Goal: Transaction & Acquisition: Purchase product/service

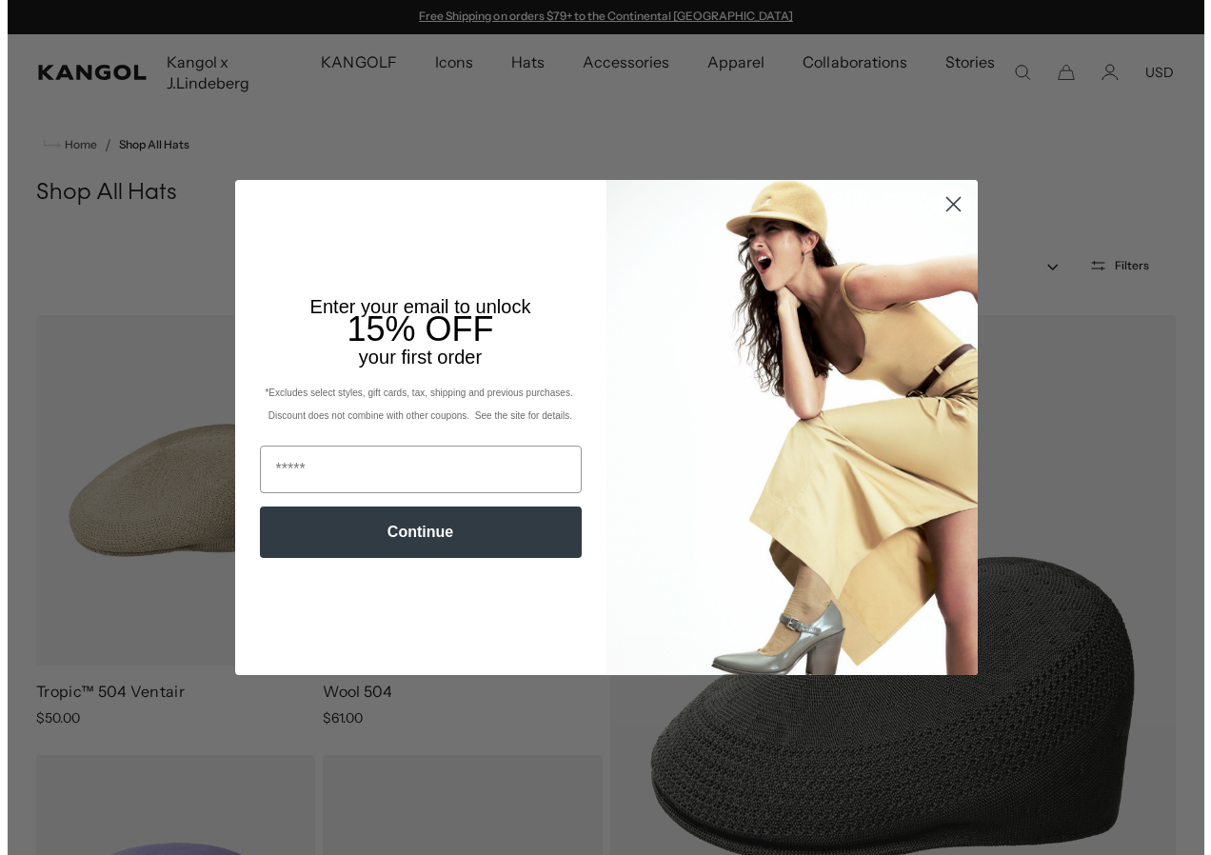
scroll to position [190, 0]
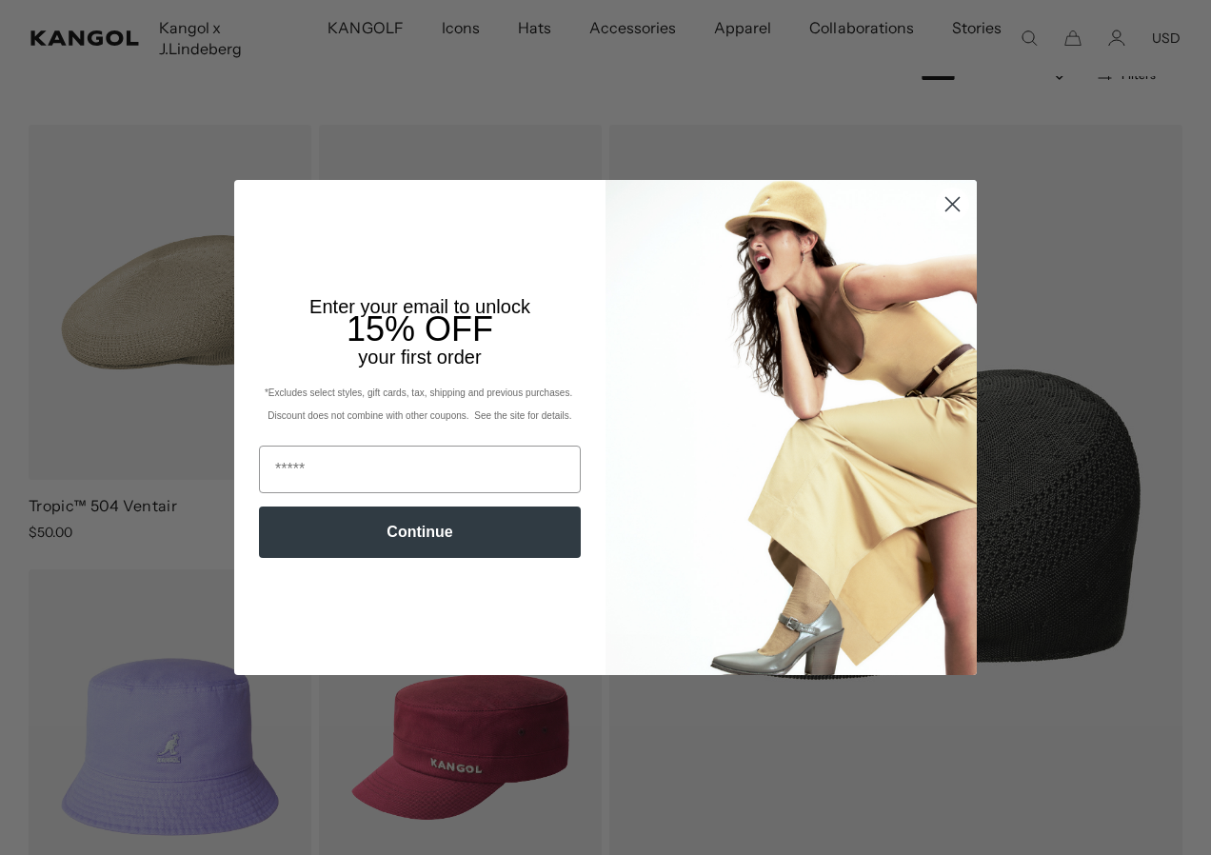
drag, startPoint x: 941, startPoint y: 203, endPoint x: 890, endPoint y: 204, distance: 50.5
click at [942, 204] on circle "Close dialog" at bounding box center [952, 204] width 31 height 31
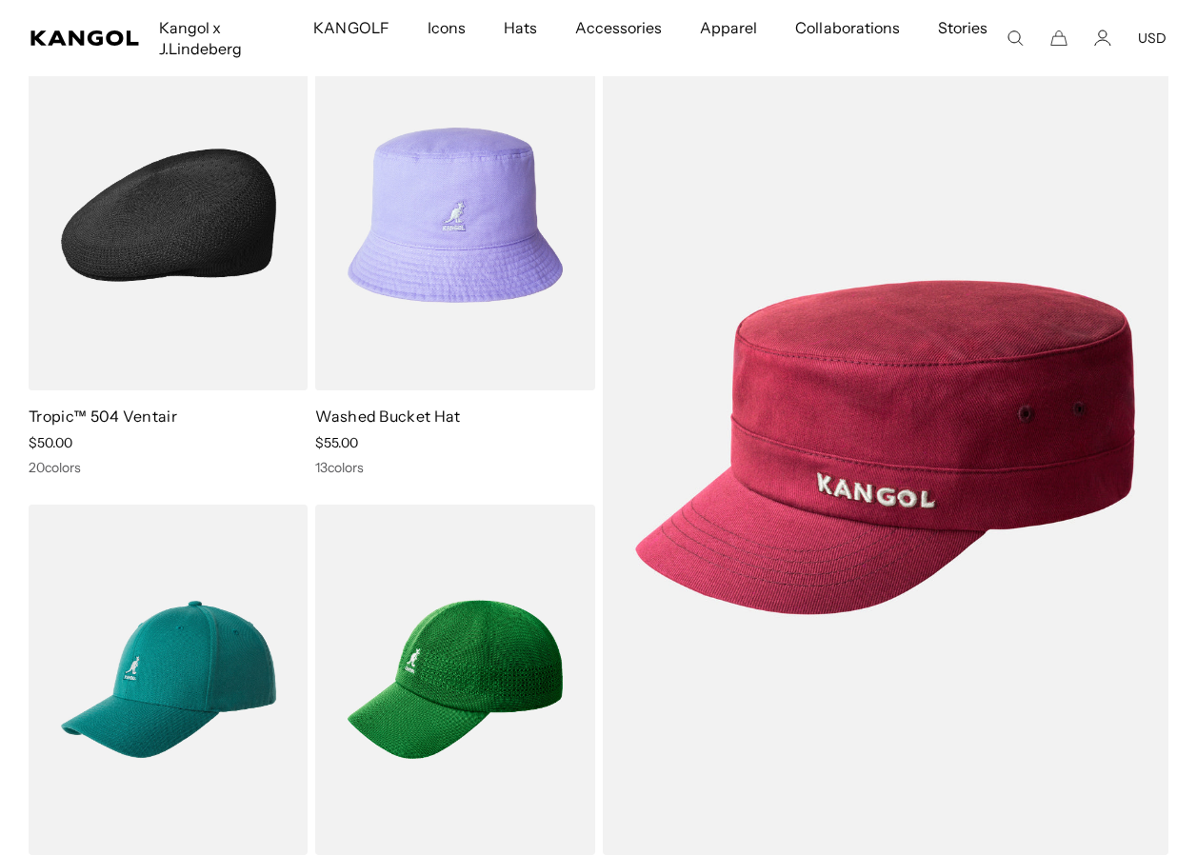
scroll to position [0, 0]
click at [230, 297] on img at bounding box center [168, 215] width 279 height 350
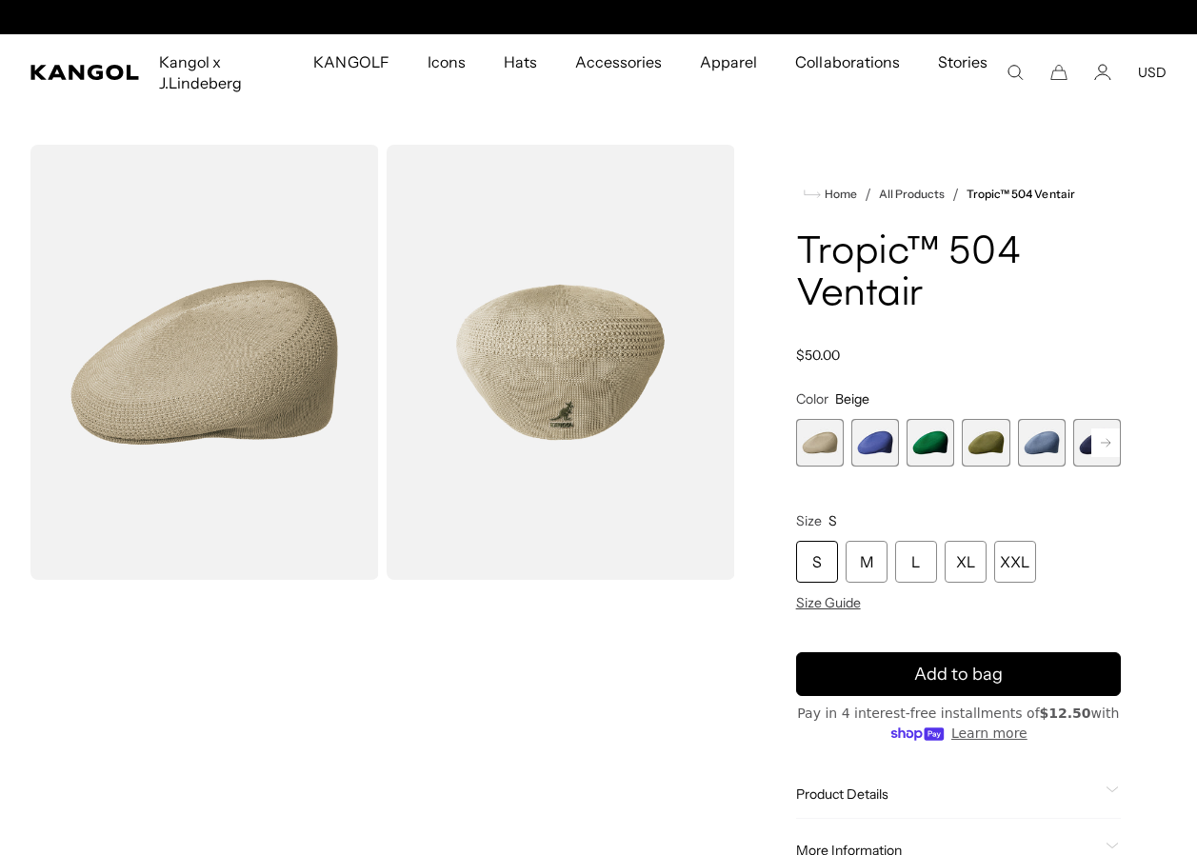
scroll to position [0, 392]
click at [889, 449] on span "2 of 22" at bounding box center [875, 443] width 48 height 48
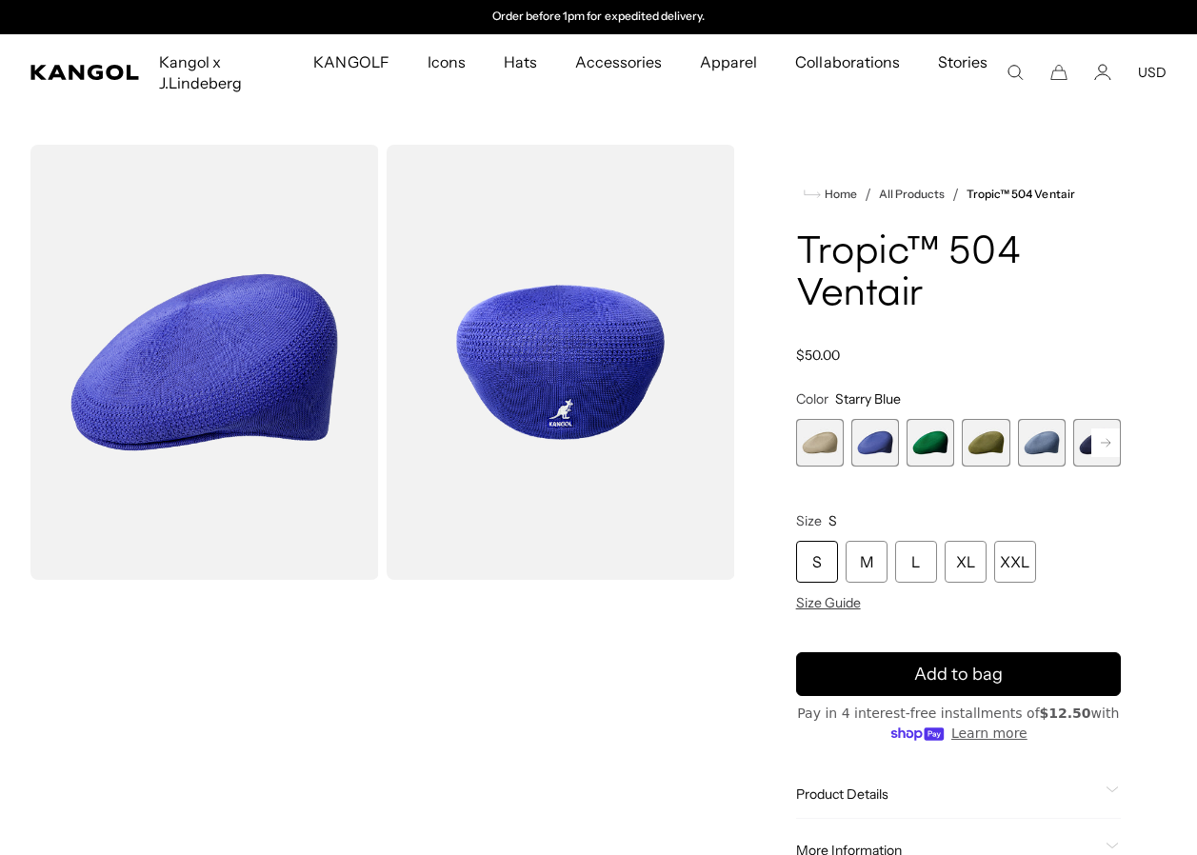
click at [930, 447] on span "3 of 22" at bounding box center [931, 443] width 48 height 48
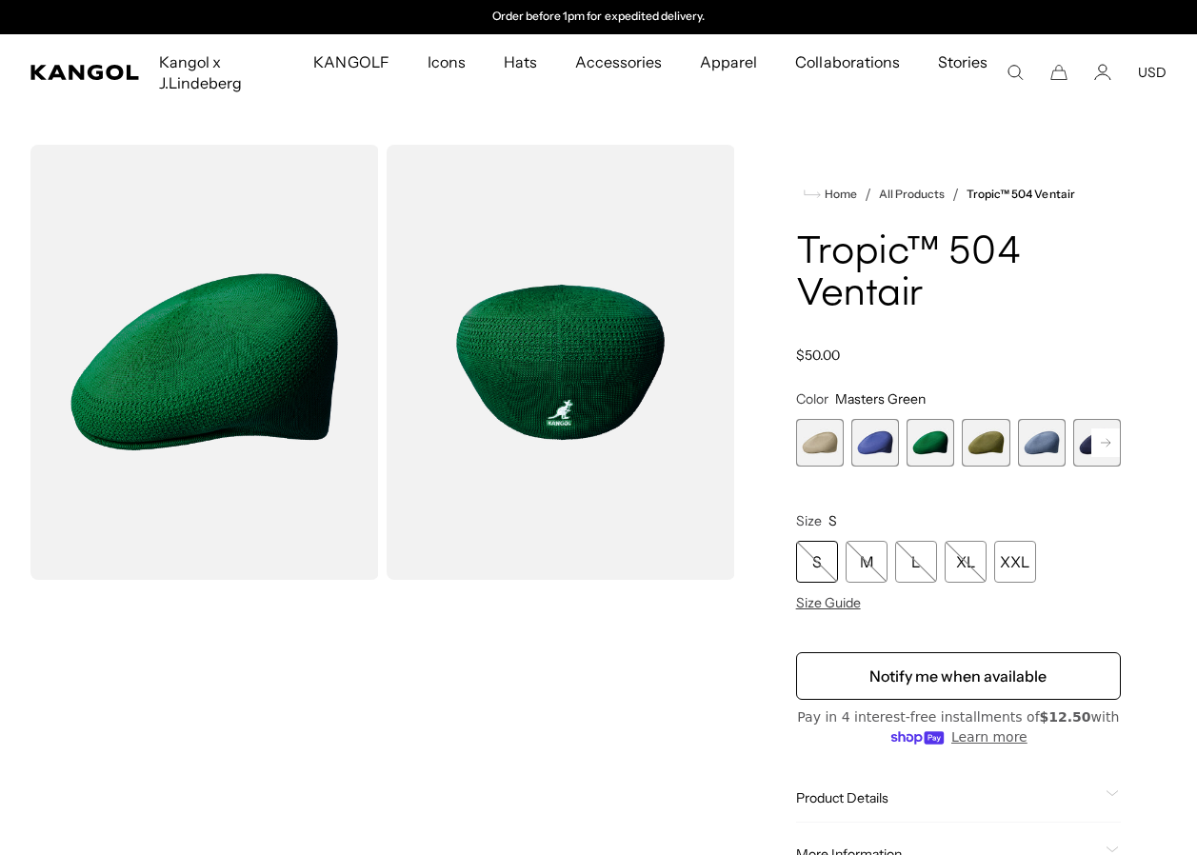
click at [983, 443] on span "4 of 22" at bounding box center [986, 443] width 48 height 48
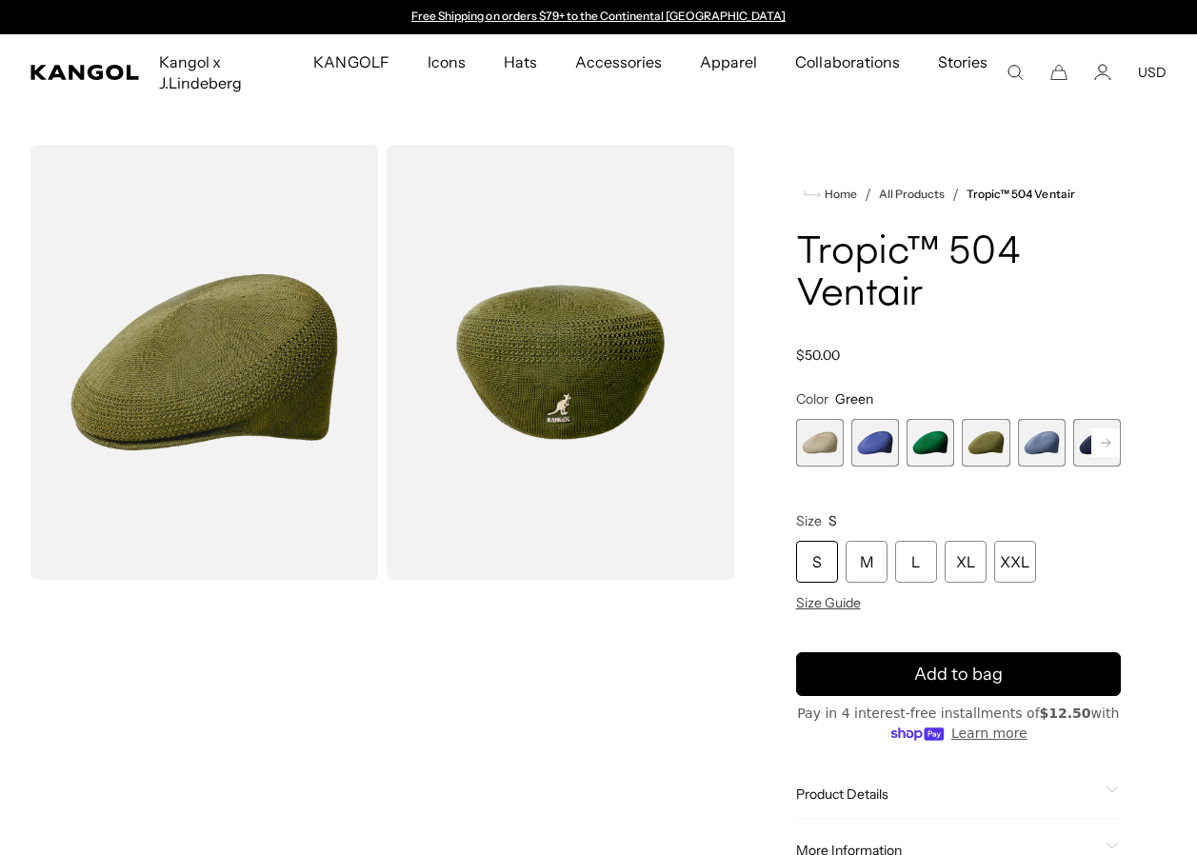
click at [1041, 446] on span "5 of 22" at bounding box center [1042, 443] width 48 height 48
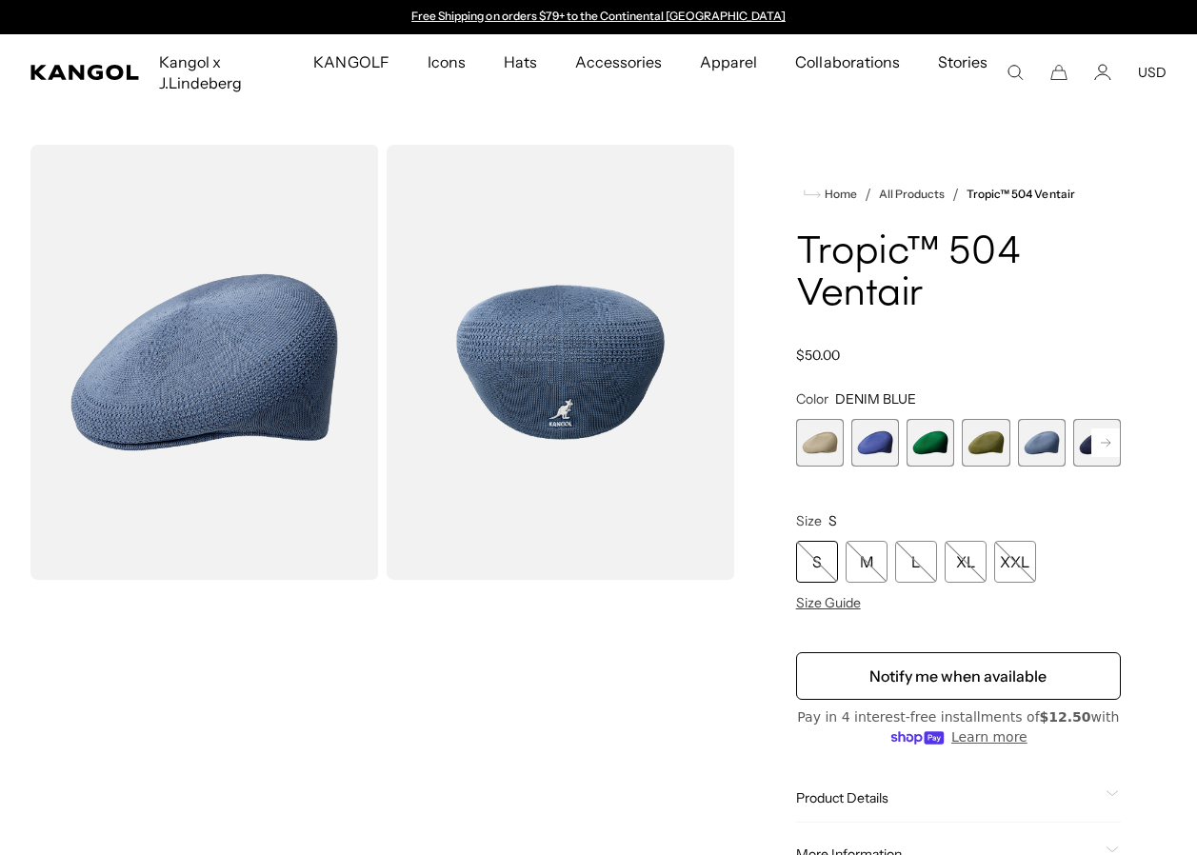
click at [1103, 445] on rect at bounding box center [1105, 443] width 29 height 29
click at [1108, 451] on rect at bounding box center [1105, 443] width 29 height 29
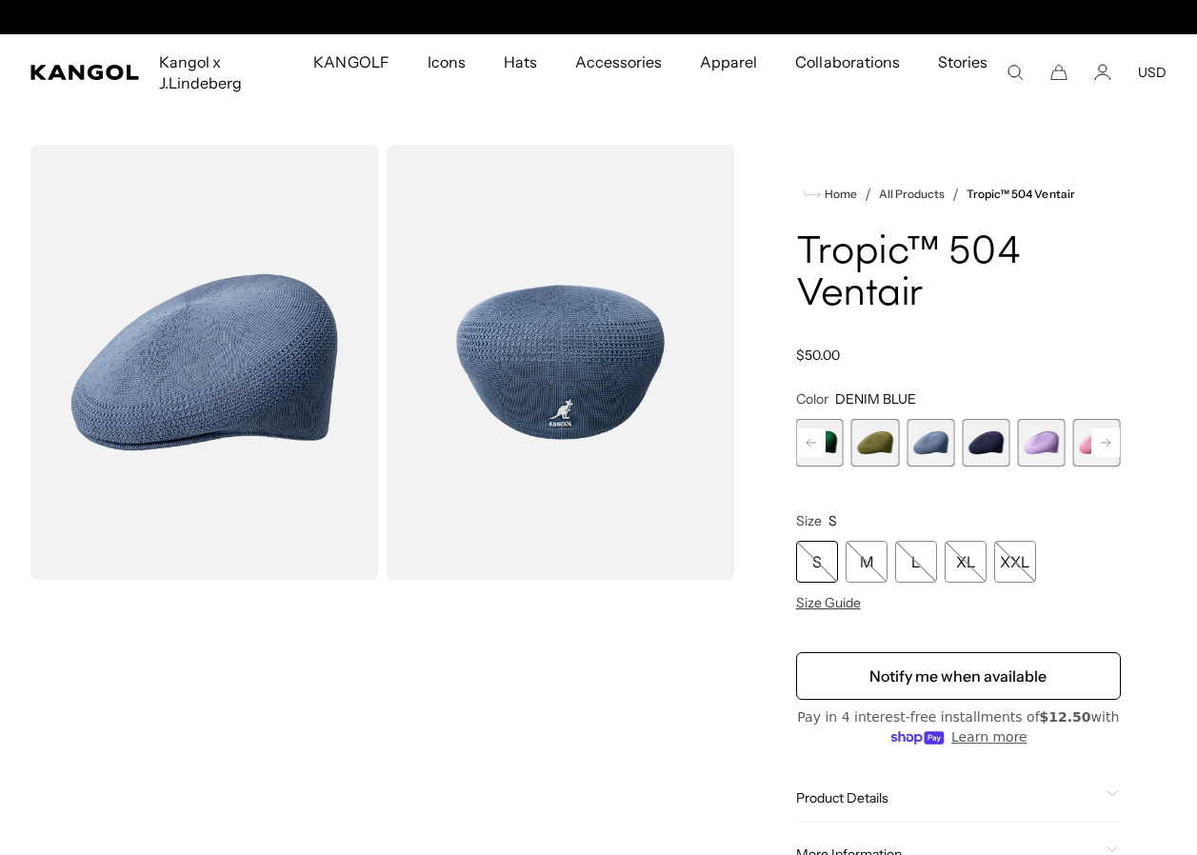
click at [1108, 451] on rect at bounding box center [1105, 443] width 29 height 29
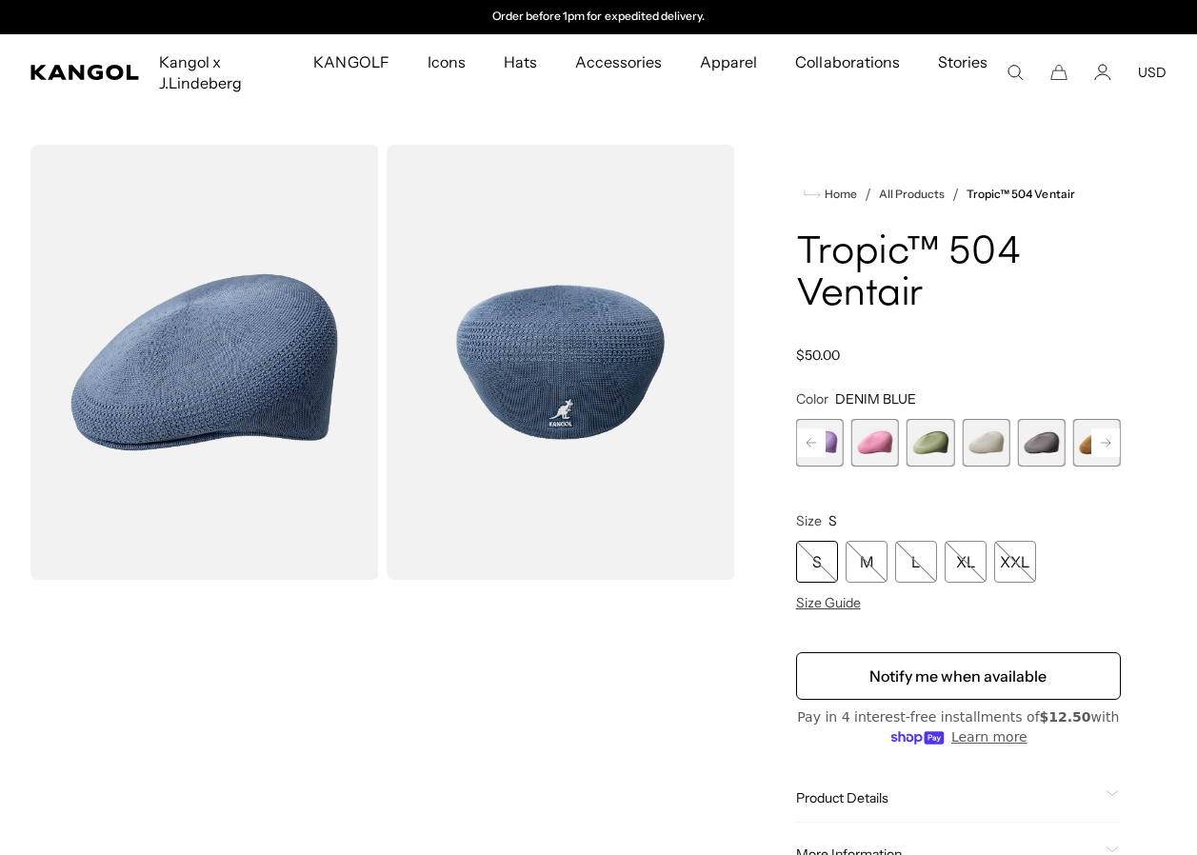
click at [958, 449] on div "Beige Variant sold out or unavailable Starry Blue Variant sold out or unavailab…" at bounding box center [958, 443] width 325 height 48
click at [948, 448] on span "9 of 22" at bounding box center [931, 443] width 48 height 48
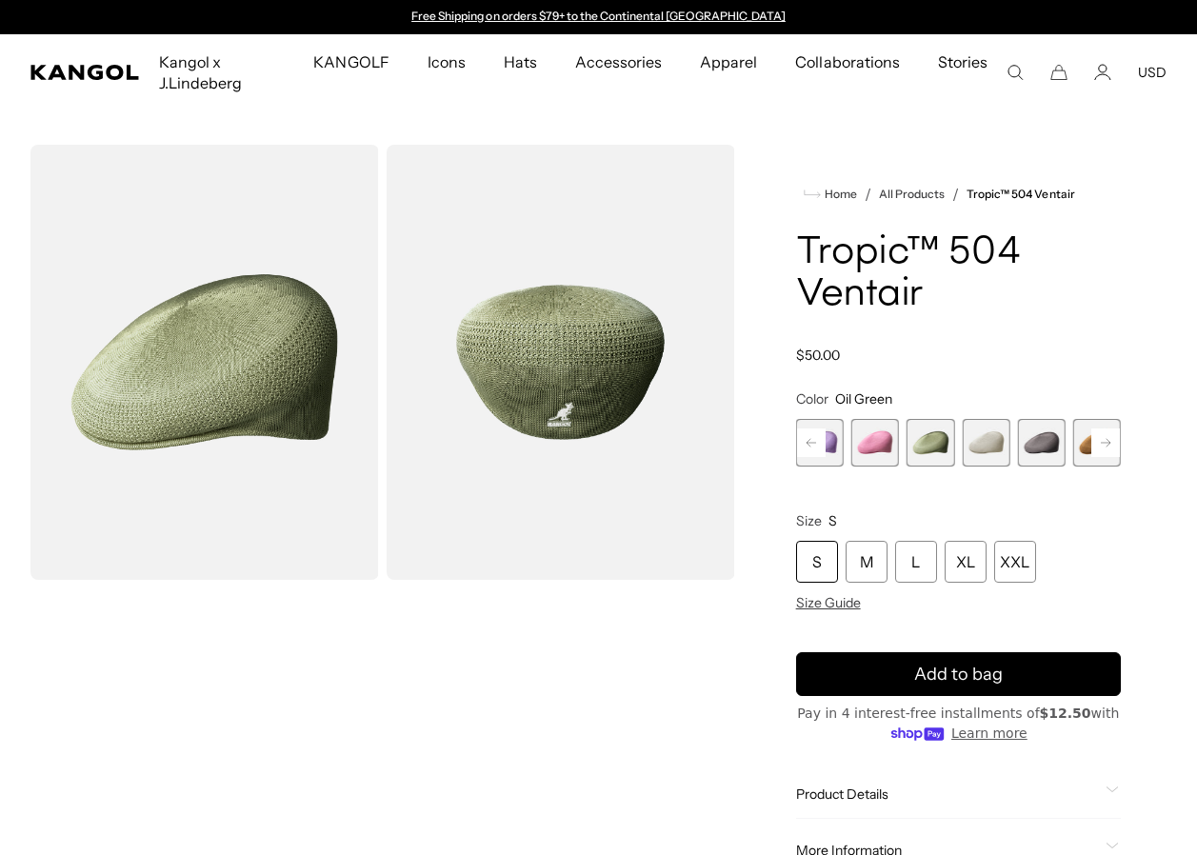
click at [995, 449] on span "10 of 22" at bounding box center [986, 443] width 48 height 48
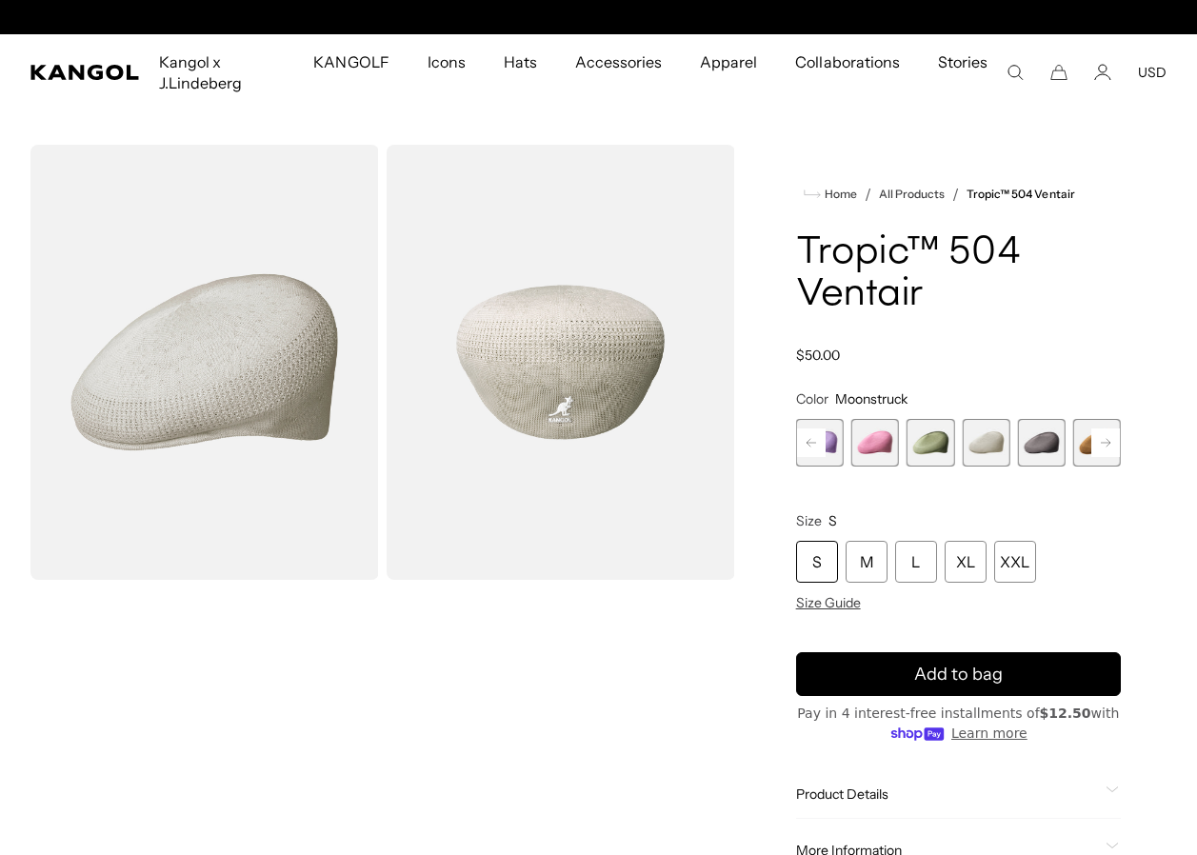
scroll to position [0, 392]
click at [1038, 454] on span "11 of 22" at bounding box center [1042, 443] width 48 height 48
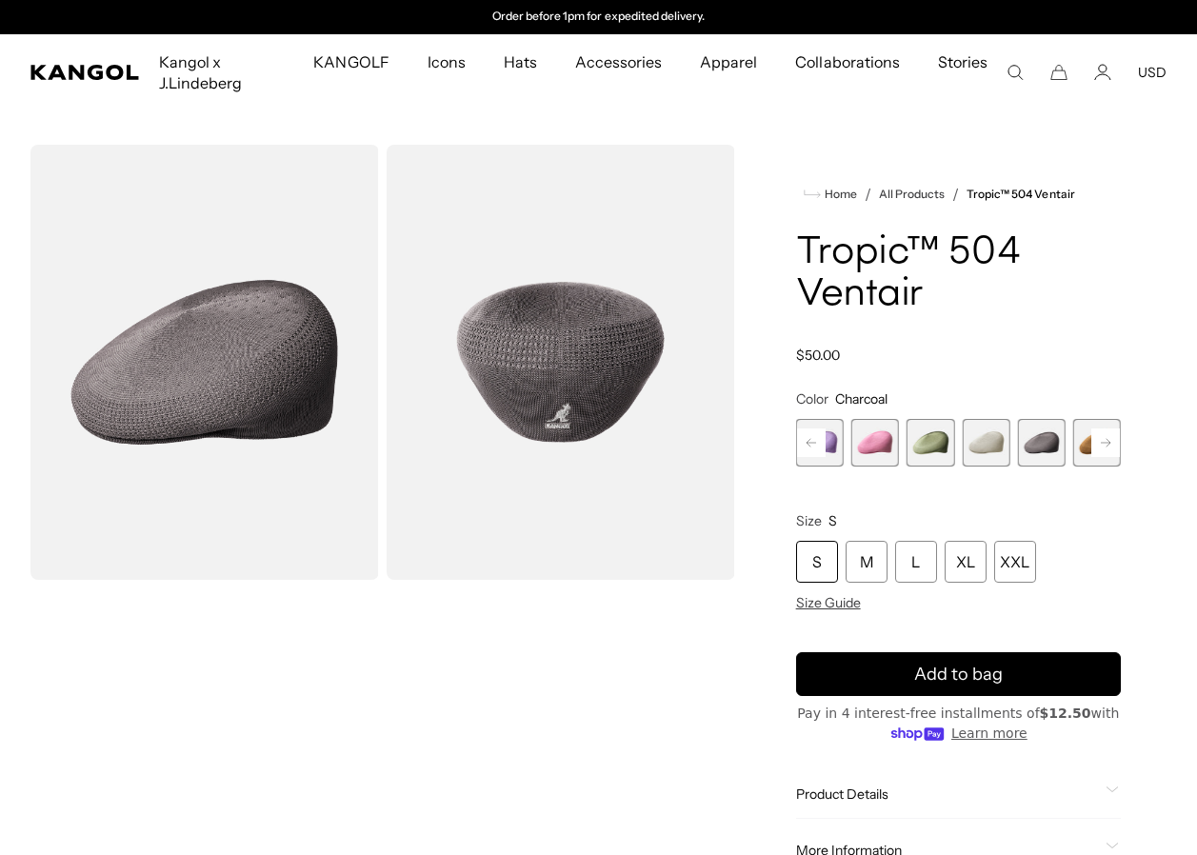
click at [1081, 447] on span "12 of 22" at bounding box center [1097, 443] width 48 height 48
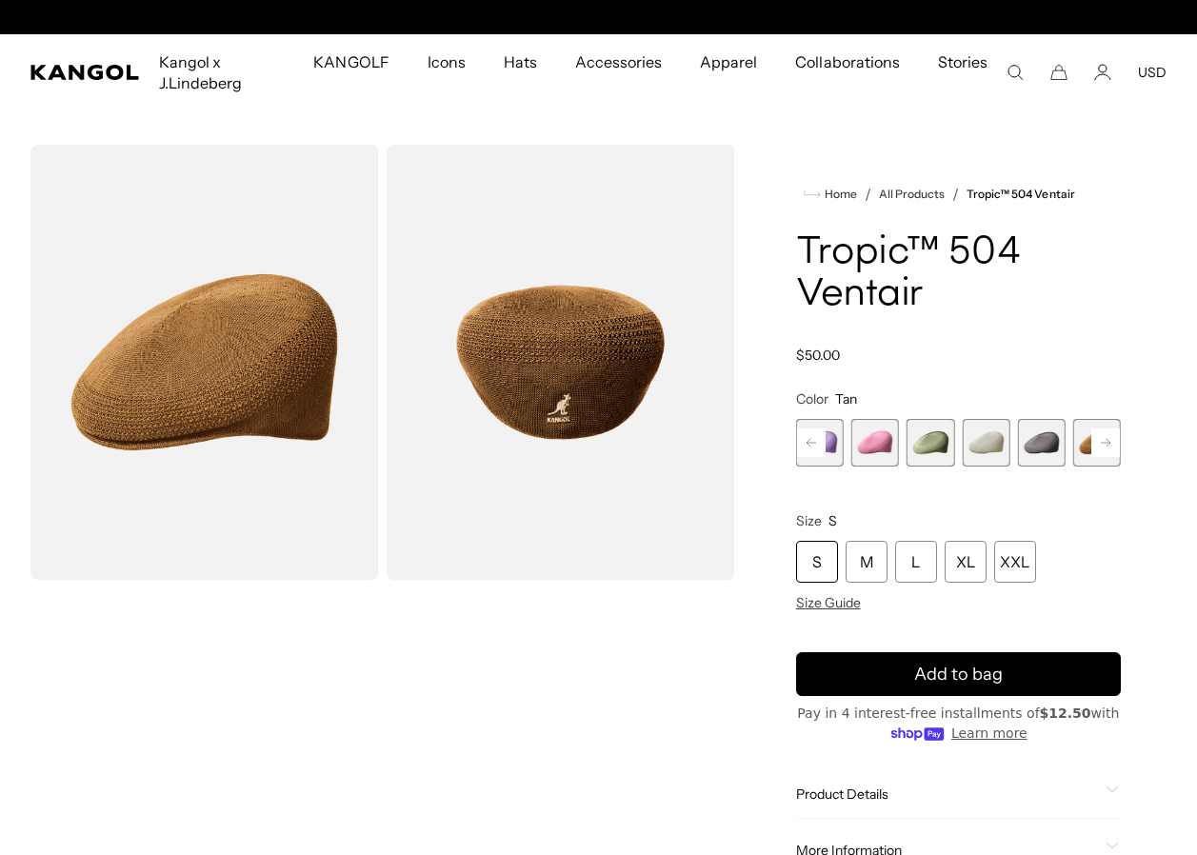
click at [1111, 447] on rect at bounding box center [1105, 443] width 29 height 29
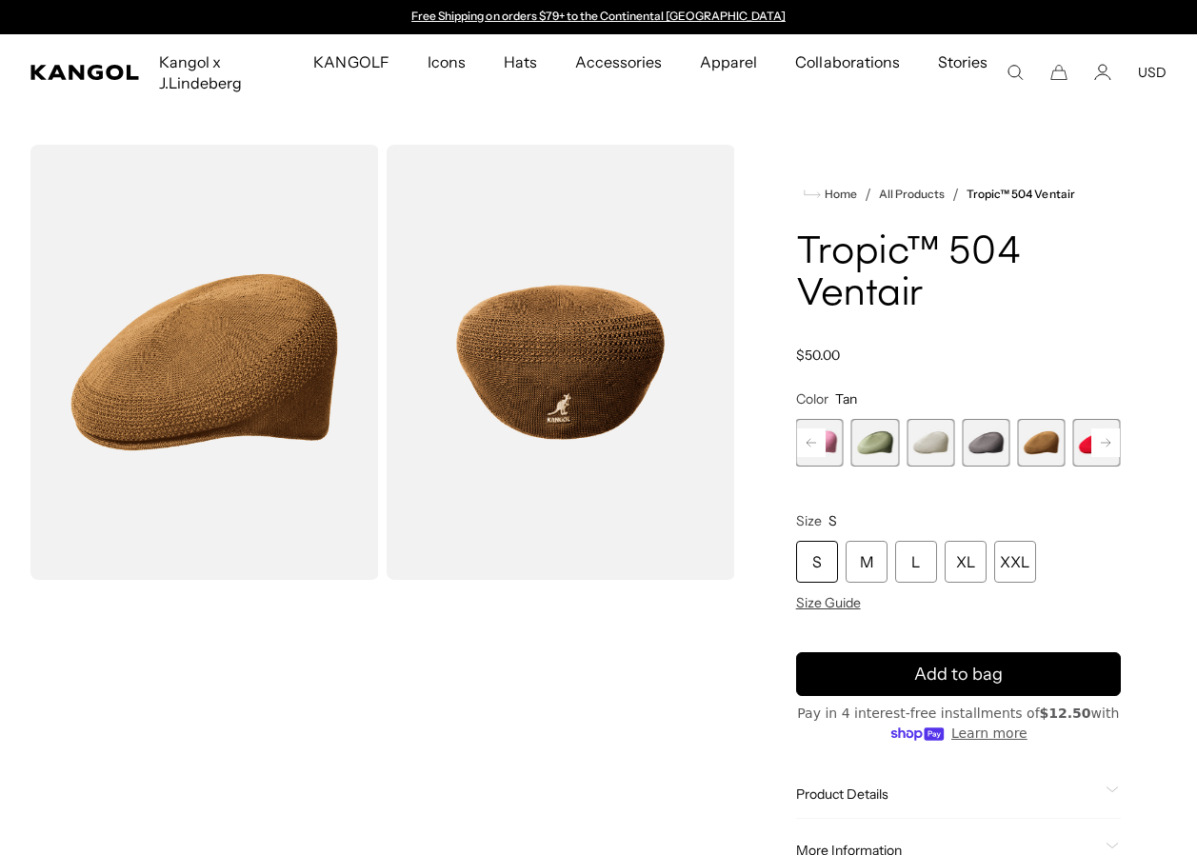
click at [1110, 448] on rect at bounding box center [1105, 443] width 29 height 29
click at [1109, 448] on rect at bounding box center [1105, 443] width 29 height 29
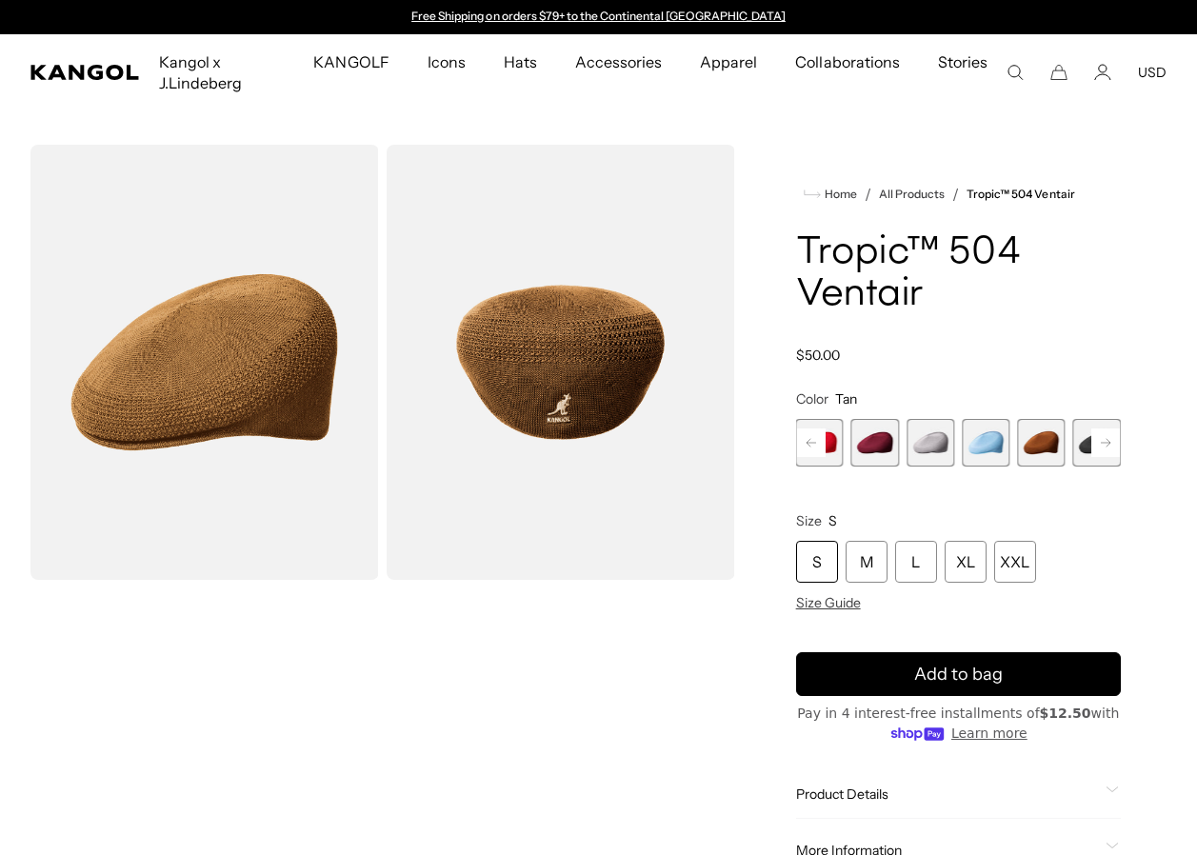
click at [1109, 448] on rect at bounding box center [1105, 443] width 29 height 29
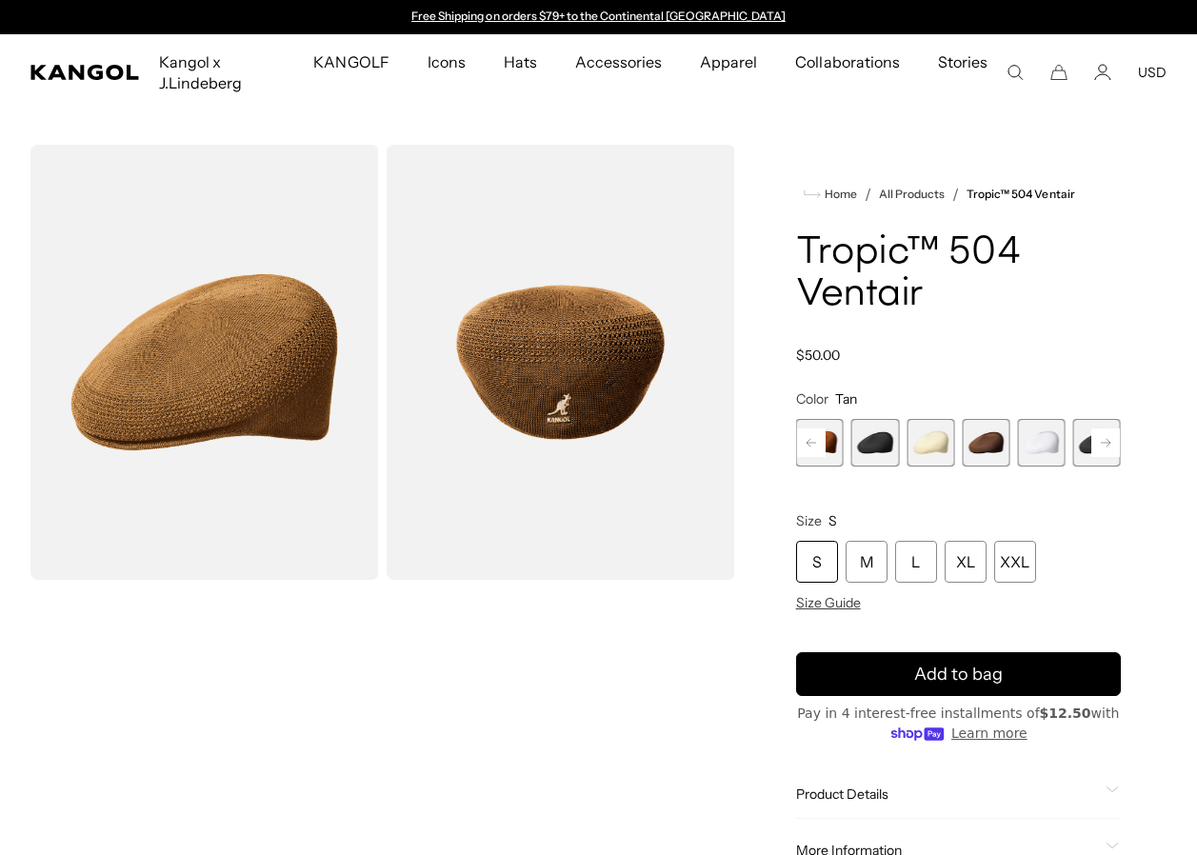
click at [1109, 448] on div "Previous Next Beige Variant sold out or unavailable Starry Blue Variant sold ou…" at bounding box center [958, 443] width 325 height 48
click at [980, 449] on span "20 of 22" at bounding box center [986, 443] width 48 height 48
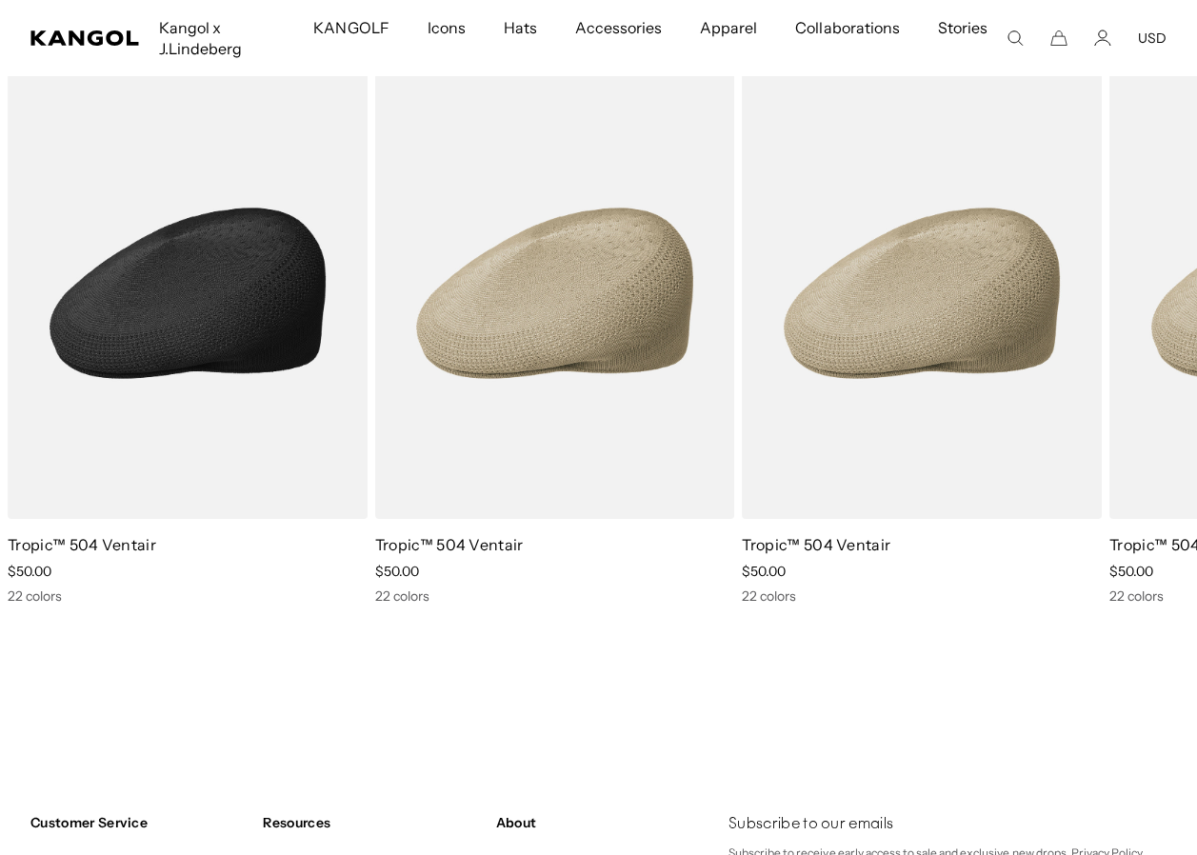
scroll to position [0, 392]
click at [301, 316] on img "1 of 1" at bounding box center [188, 293] width 360 height 451
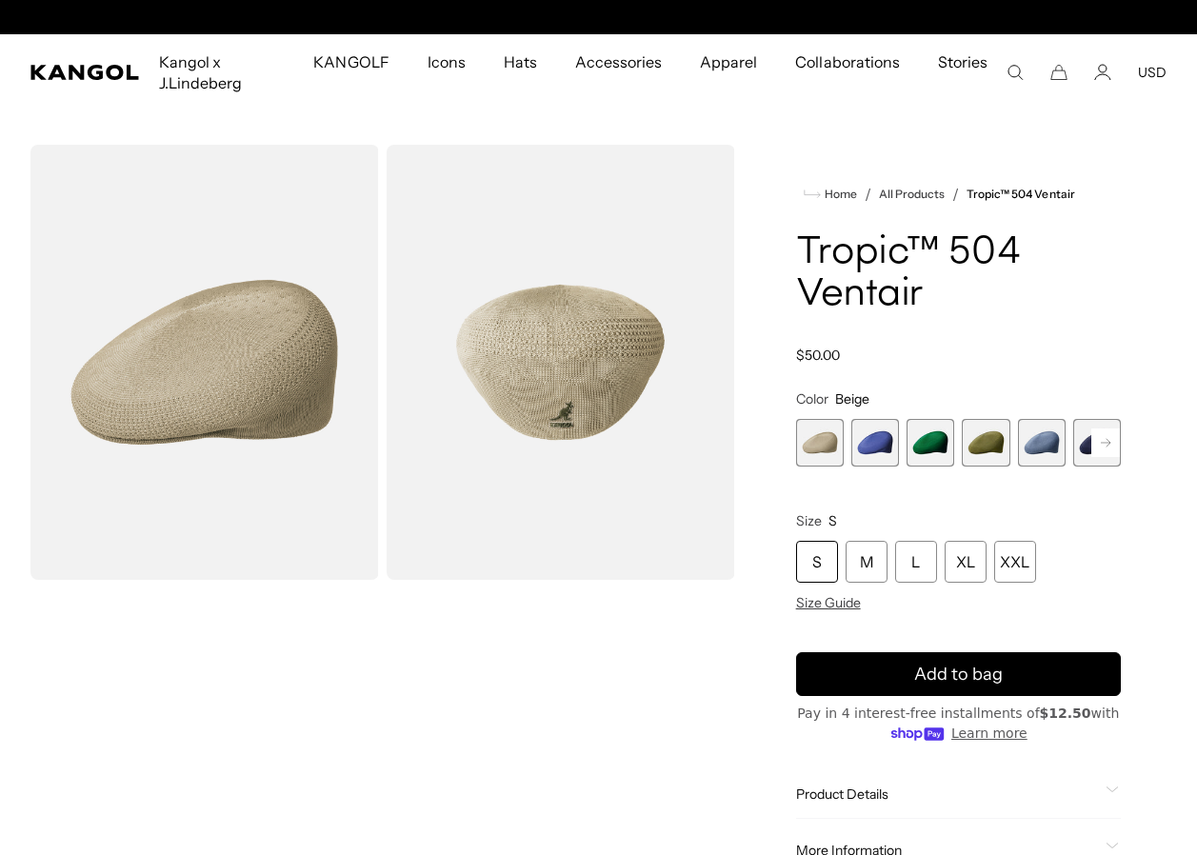
scroll to position [0, 392]
click at [868, 447] on span "2 of 22" at bounding box center [875, 443] width 48 height 48
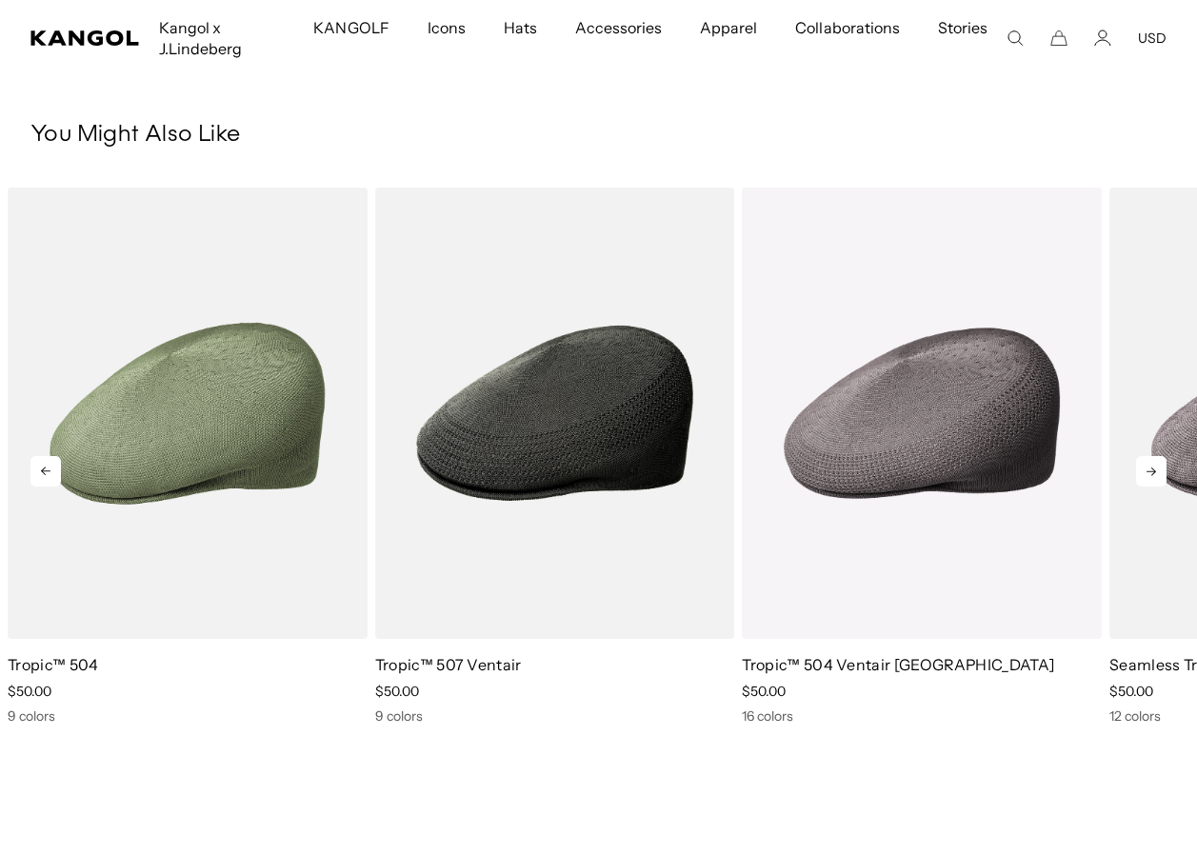
click at [50, 473] on icon at bounding box center [45, 471] width 30 height 30
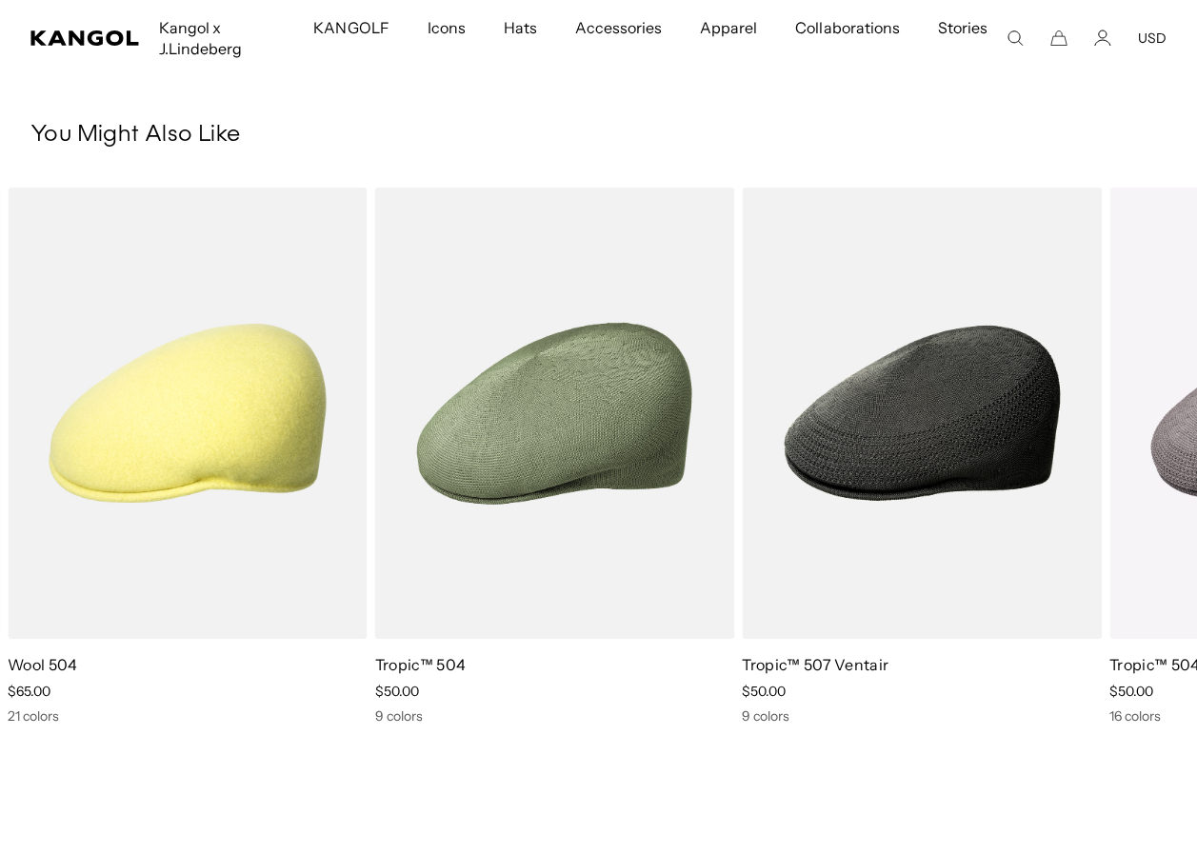
scroll to position [0, 392]
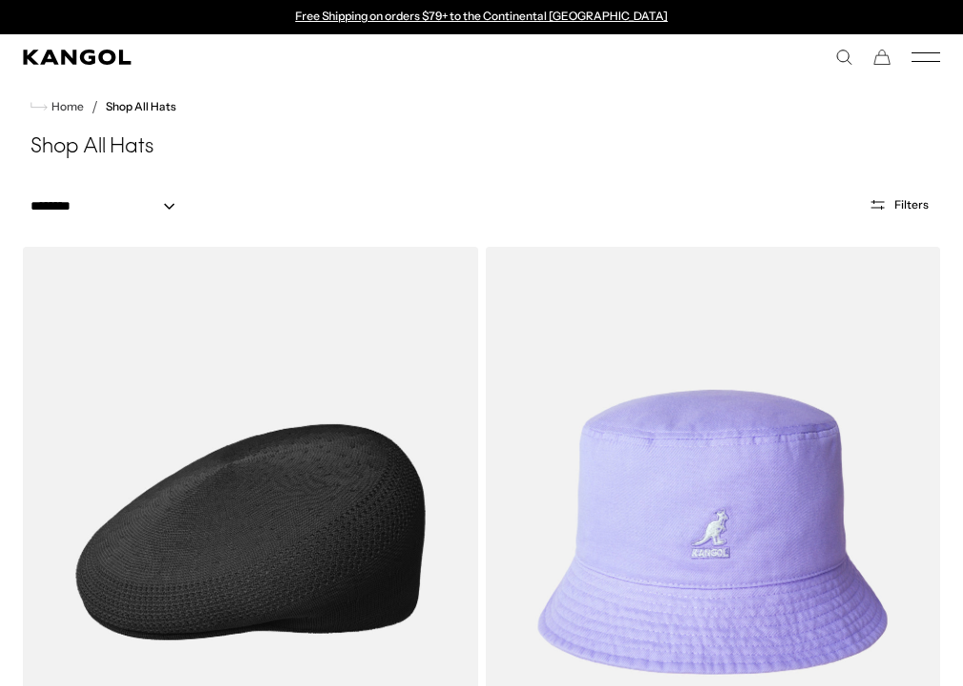
click at [167, 417] on img at bounding box center [250, 532] width 455 height 570
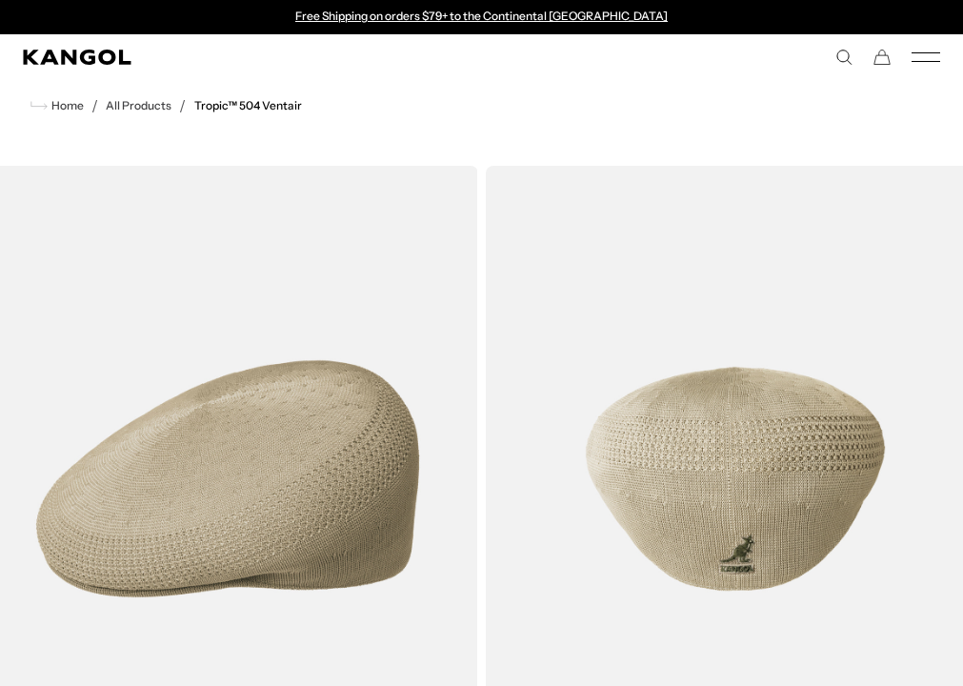
scroll to position [0, 392]
